Goal: Navigation & Orientation: Find specific page/section

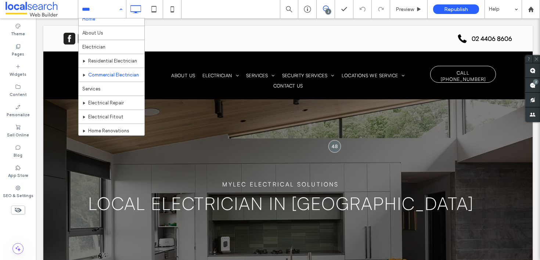
scroll to position [7, 0]
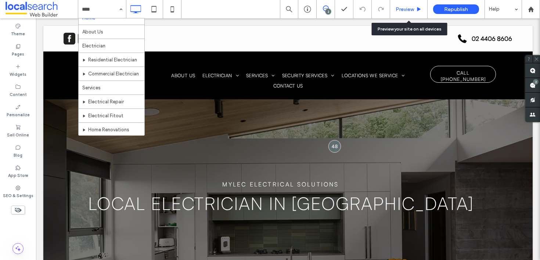
click at [413, 7] on span "Preview" at bounding box center [405, 9] width 18 height 6
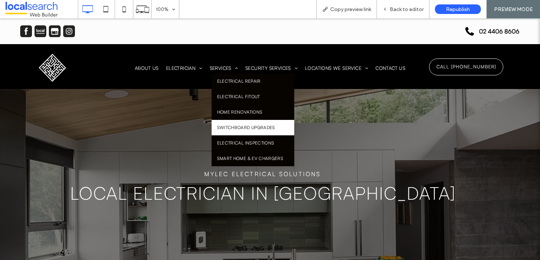
click at [235, 125] on span "Switchboard Upgrades" at bounding box center [246, 127] width 58 height 7
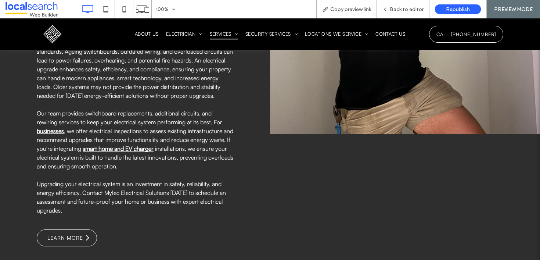
scroll to position [1059, 0]
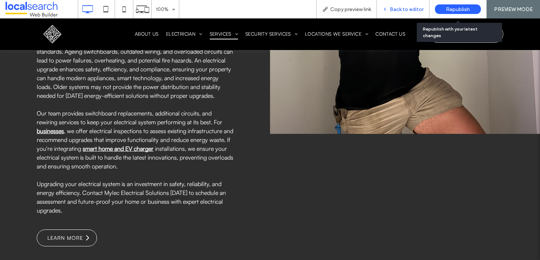
click at [402, 5] on div "Back to editor" at bounding box center [403, 9] width 53 height 18
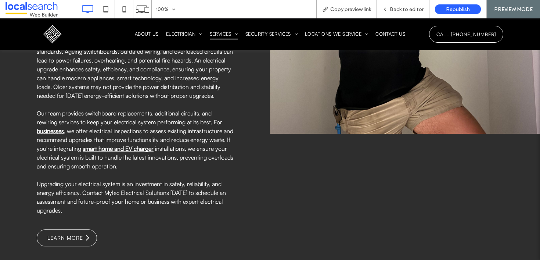
click at [58, 37] on div "Click To Paste Phone Icon 02 4406 8606 Click To Paste Click To Paste Click To P…" at bounding box center [270, 34] width 540 height 32
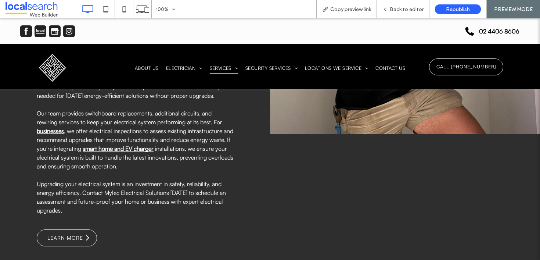
click at [64, 64] on img at bounding box center [52, 67] width 31 height 31
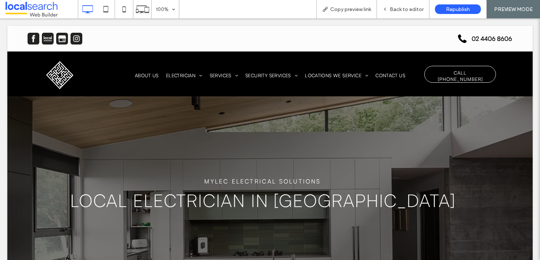
scroll to position [0, 0]
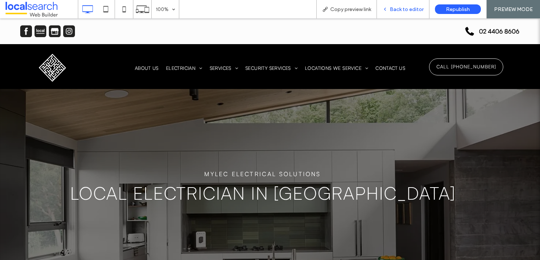
click at [404, 13] on div "Back to editor" at bounding box center [403, 9] width 53 height 18
click at [409, 12] on div "Back to editor" at bounding box center [403, 9] width 53 height 18
drag, startPoint x: 382, startPoint y: 32, endPoint x: 399, endPoint y: 31, distance: 16.5
click at [382, 32] on div "Phone Icon 02 4406 8606 Click To Paste" at bounding box center [396, 31] width 252 height 15
click at [409, 4] on div "Back to editor" at bounding box center [403, 9] width 53 height 18
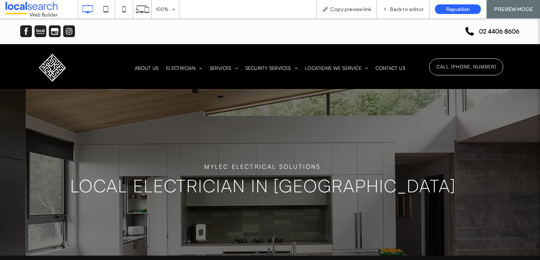
scroll to position [16, 0]
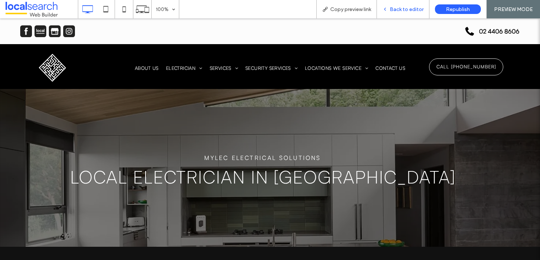
click at [400, 12] on span "Back to editor" at bounding box center [407, 9] width 34 height 6
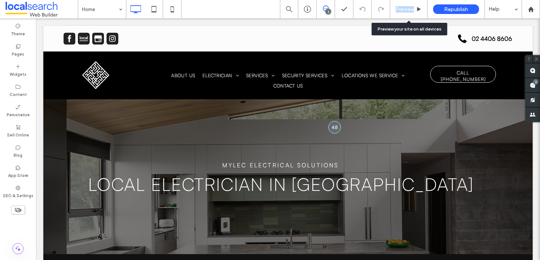
click at [400, 12] on span "Preview" at bounding box center [405, 9] width 18 height 6
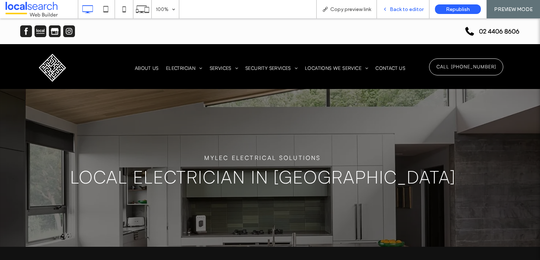
click at [401, 12] on div "Back to editor" at bounding box center [403, 9] width 53 height 18
click at [407, 12] on span "Back to editor" at bounding box center [407, 9] width 34 height 6
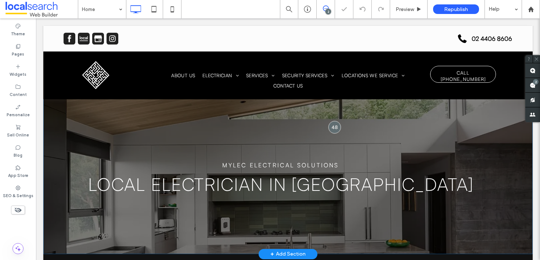
click at [333, 120] on div "MYLEC Electrical Solutions LOCAL ELECTRICIAN in [GEOGRAPHIC_DATA] Click To Paste" at bounding box center [288, 154] width 416 height 97
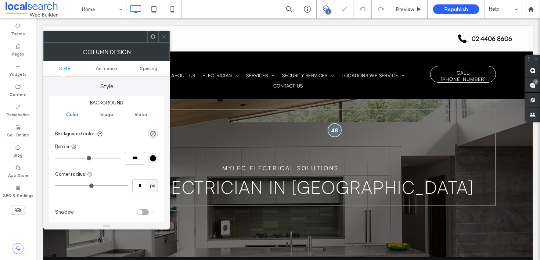
click at [332, 125] on div at bounding box center [335, 130] width 14 height 14
